Goal: Task Accomplishment & Management: Use online tool/utility

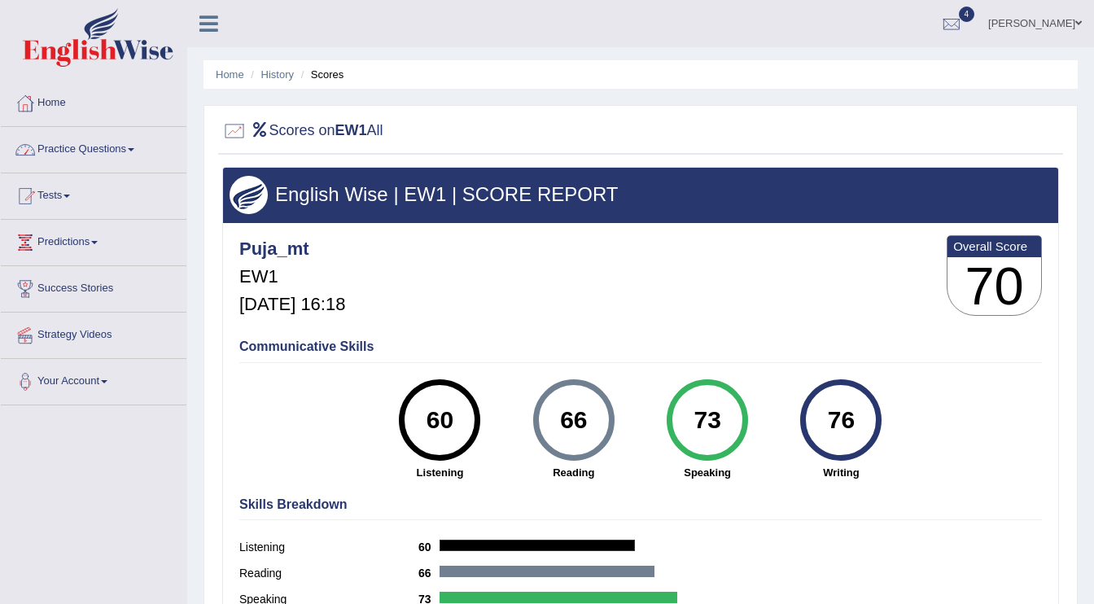
click at [42, 105] on link "Home" at bounding box center [94, 101] width 186 height 41
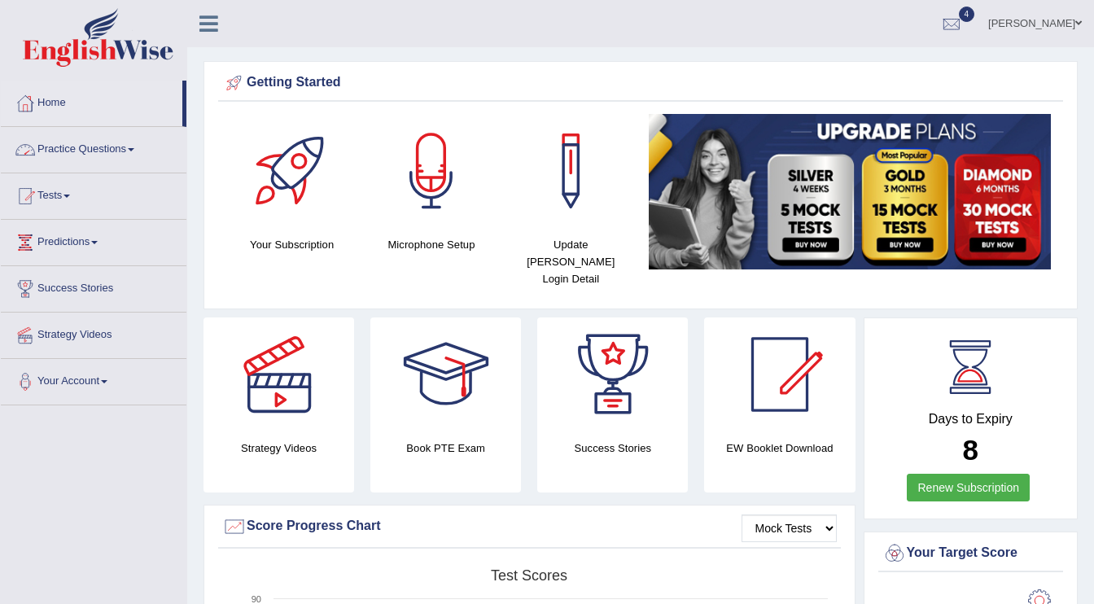
click at [68, 194] on link "Tests" at bounding box center [94, 193] width 186 height 41
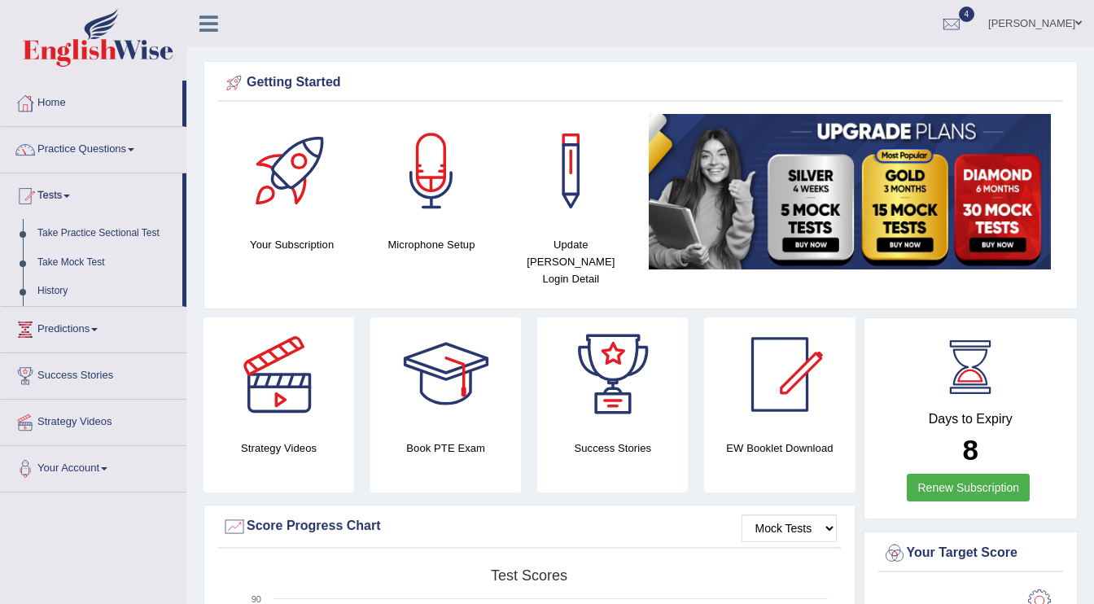
click at [81, 265] on link "Take Mock Test" at bounding box center [106, 262] width 152 height 29
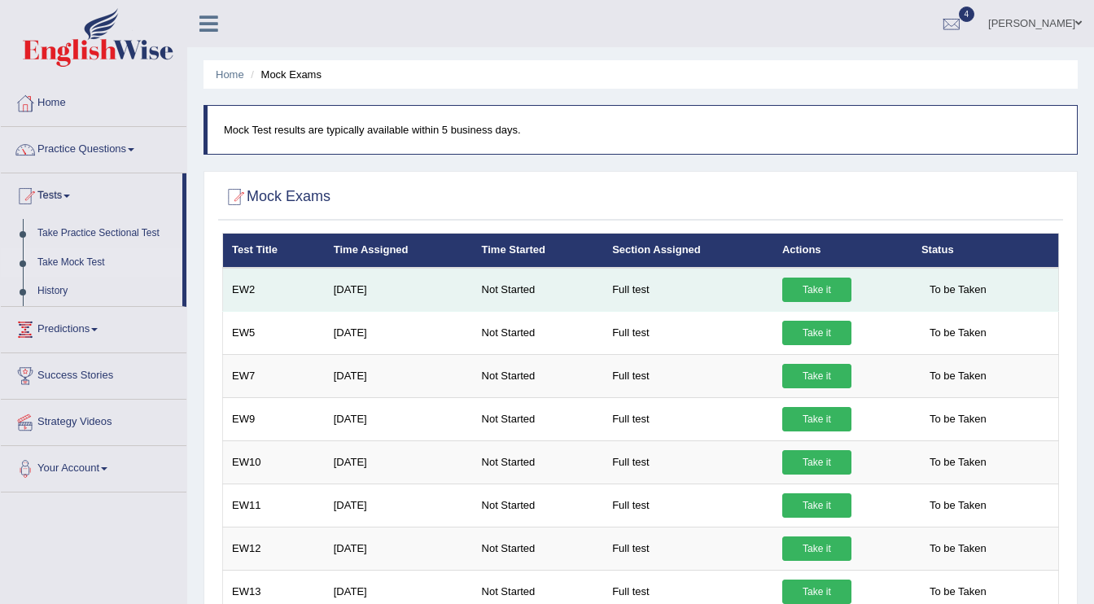
click at [809, 287] on link "Take it" at bounding box center [817, 290] width 69 height 24
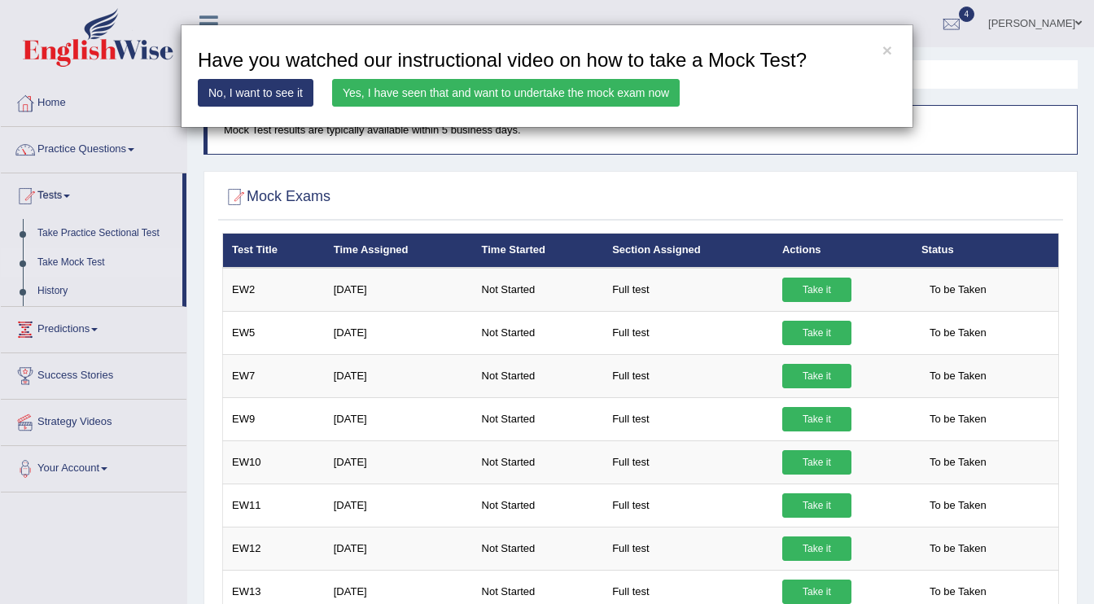
click at [574, 99] on link "Yes, I have seen that and want to undertake the mock exam now" at bounding box center [506, 93] width 348 height 28
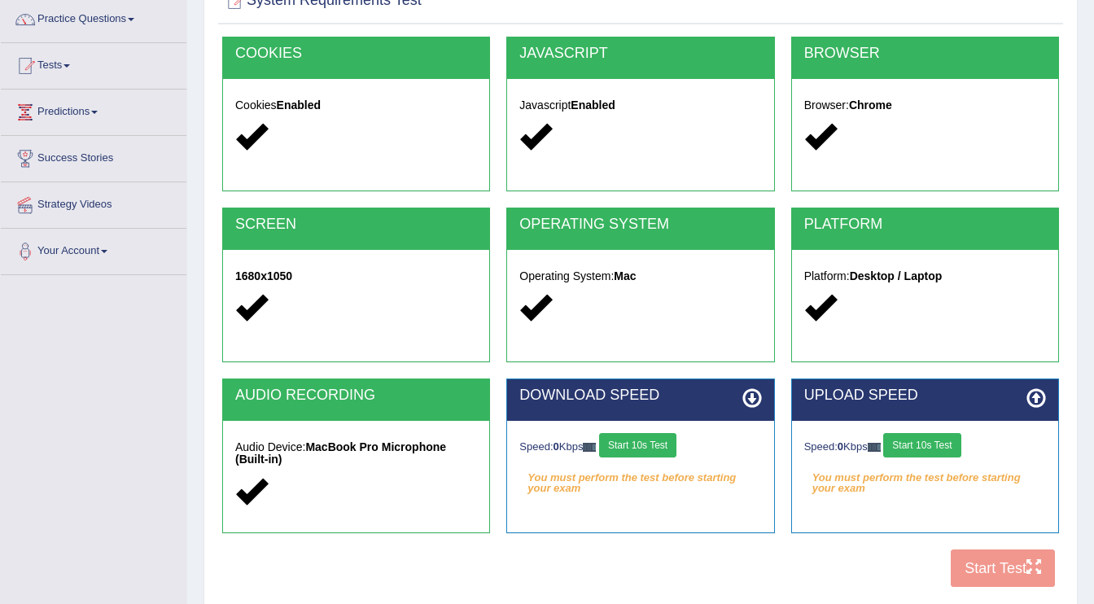
scroll to position [250, 0]
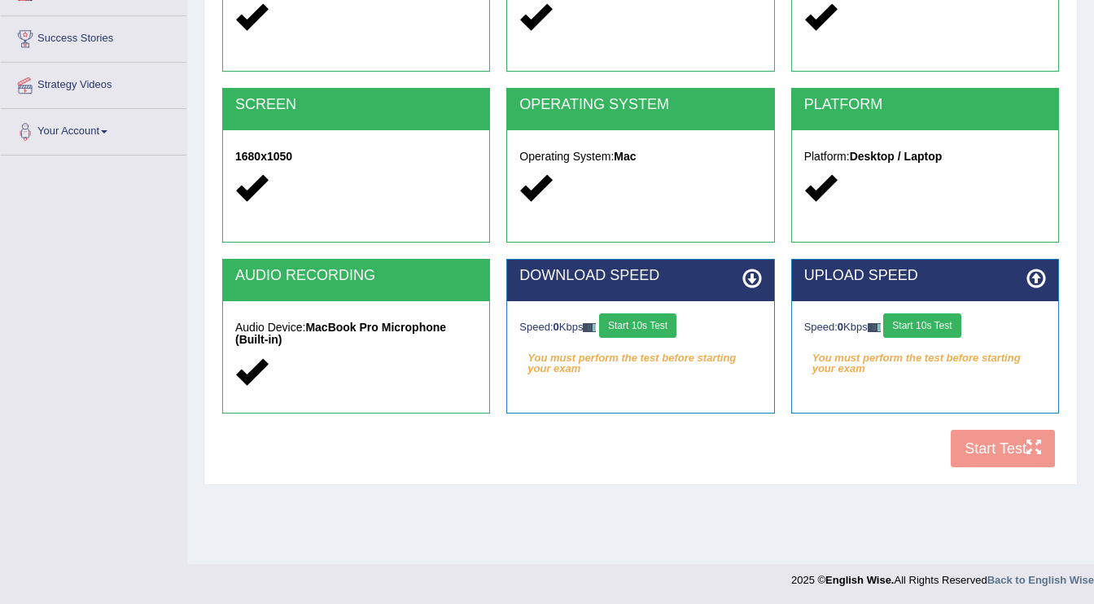
click at [659, 333] on button "Start 10s Test" at bounding box center [637, 326] width 77 height 24
click at [922, 333] on button "Start 10s Test" at bounding box center [922, 326] width 77 height 24
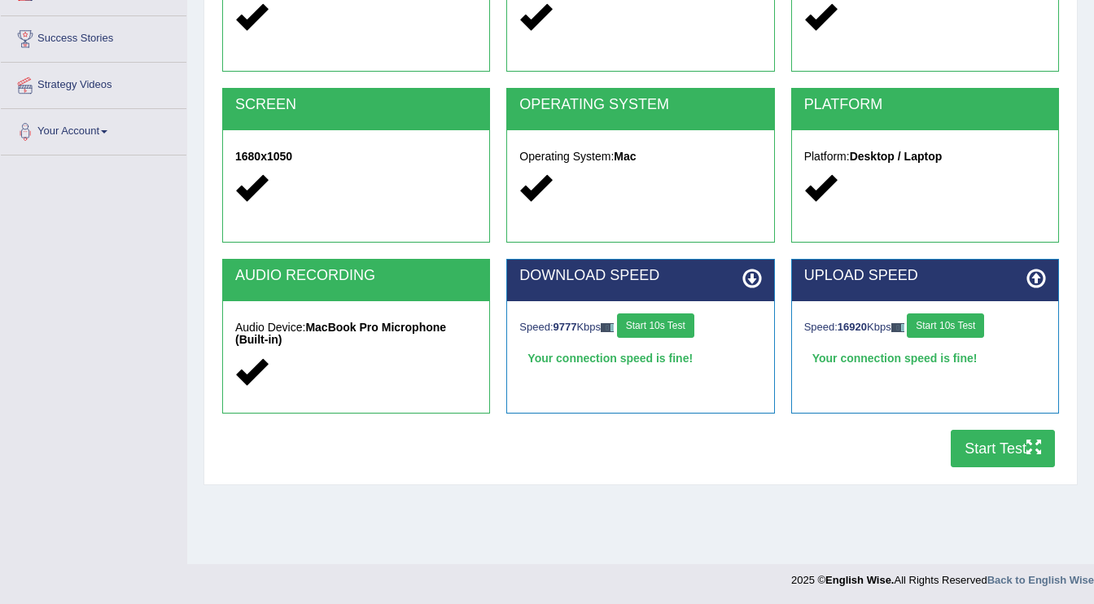
click at [989, 451] on button "Start Test" at bounding box center [1003, 448] width 104 height 37
